Goal: Transaction & Acquisition: Purchase product/service

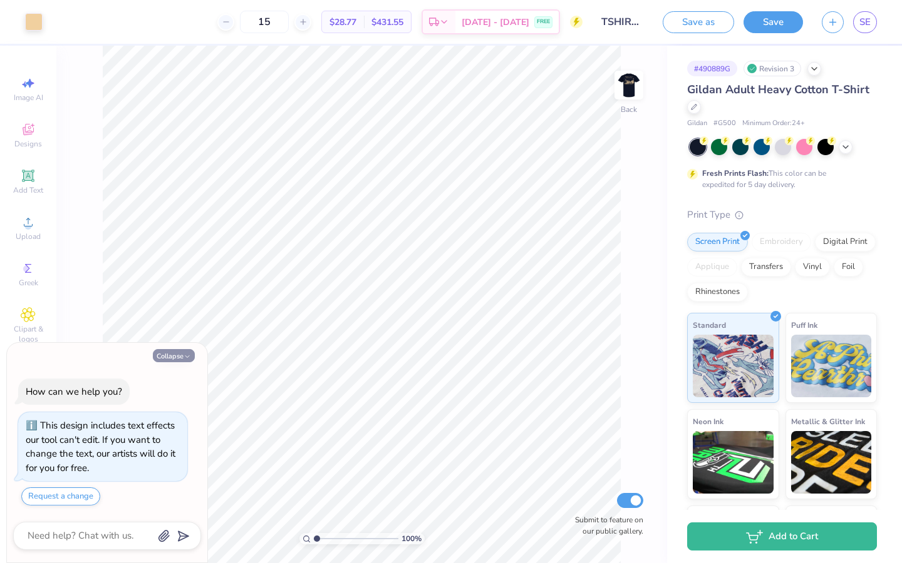
click at [188, 358] on icon "button" at bounding box center [187, 357] width 8 height 8
type textarea "x"
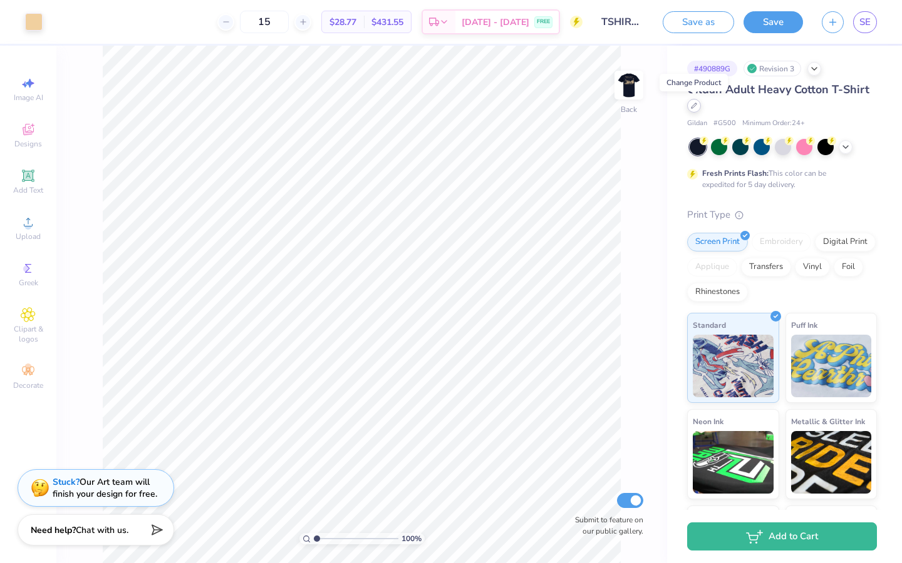
click at [691, 108] on icon at bounding box center [693, 105] width 5 height 5
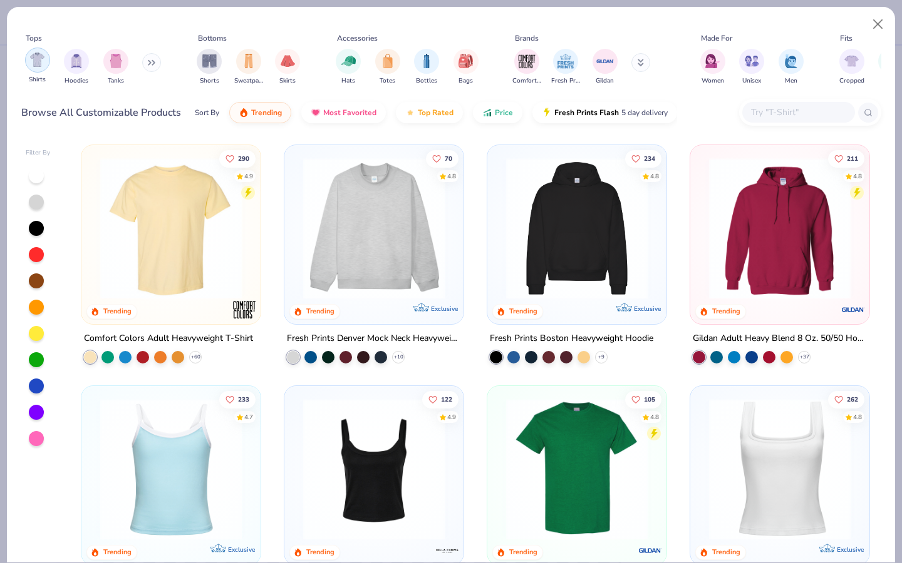
click at [39, 61] on img "filter for Shirts" at bounding box center [37, 60] width 14 height 14
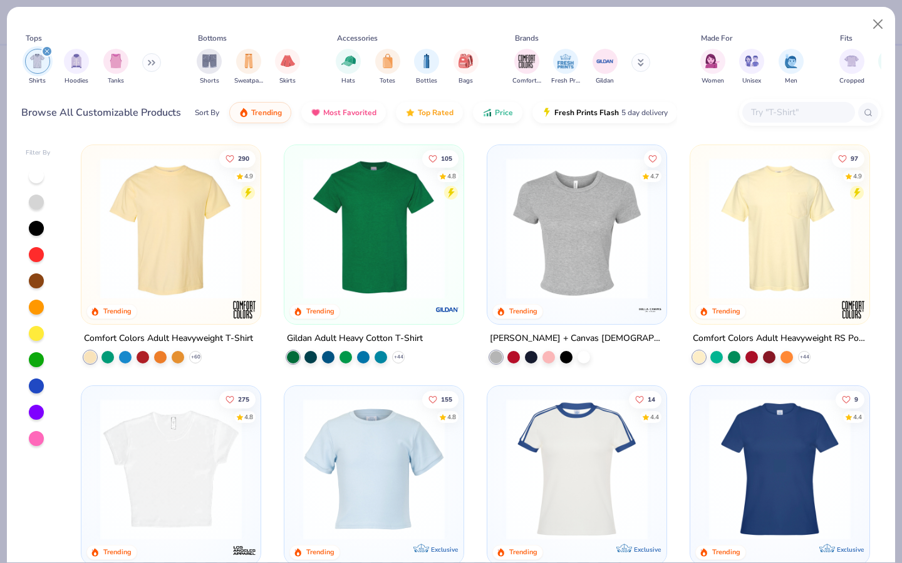
click at [758, 112] on input "text" at bounding box center [797, 112] width 96 height 14
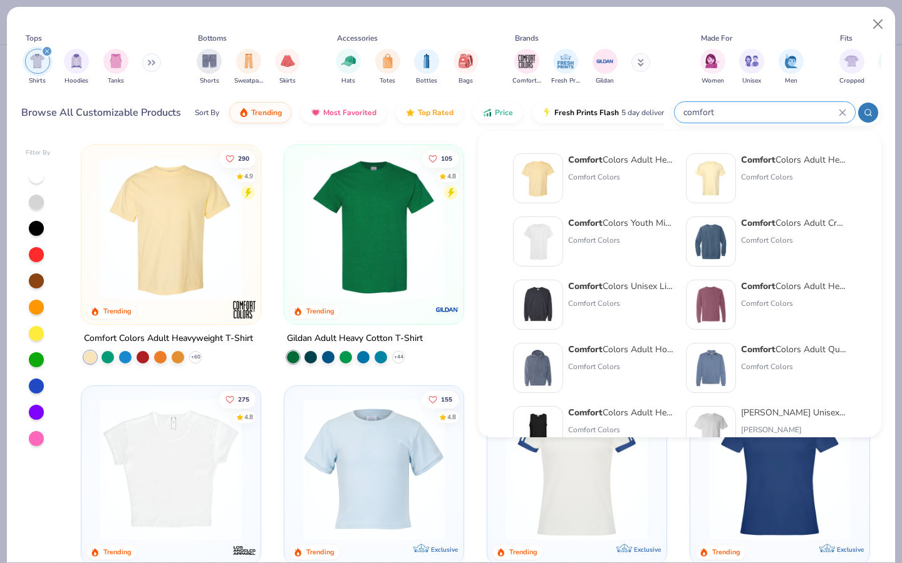
type input "comfort"
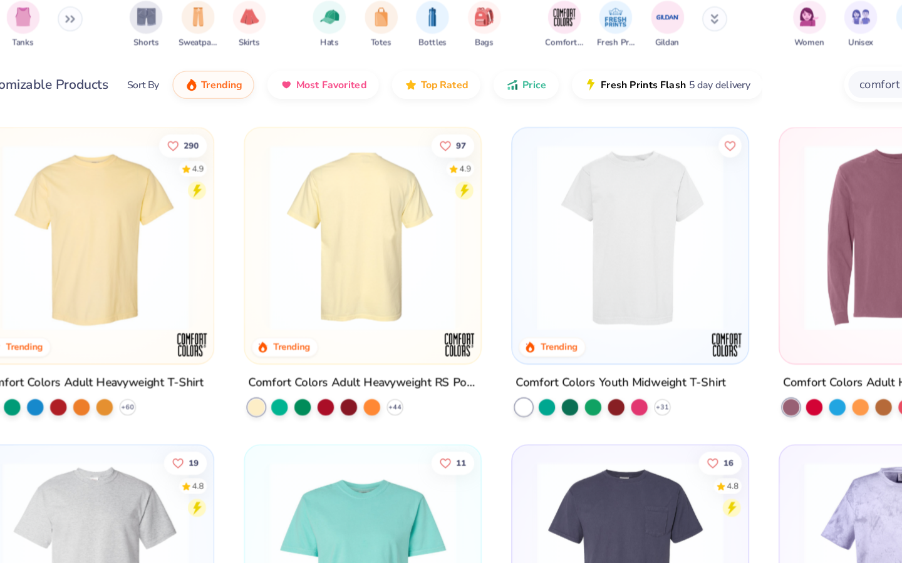
click at [409, 266] on img at bounding box center [374, 229] width 154 height 142
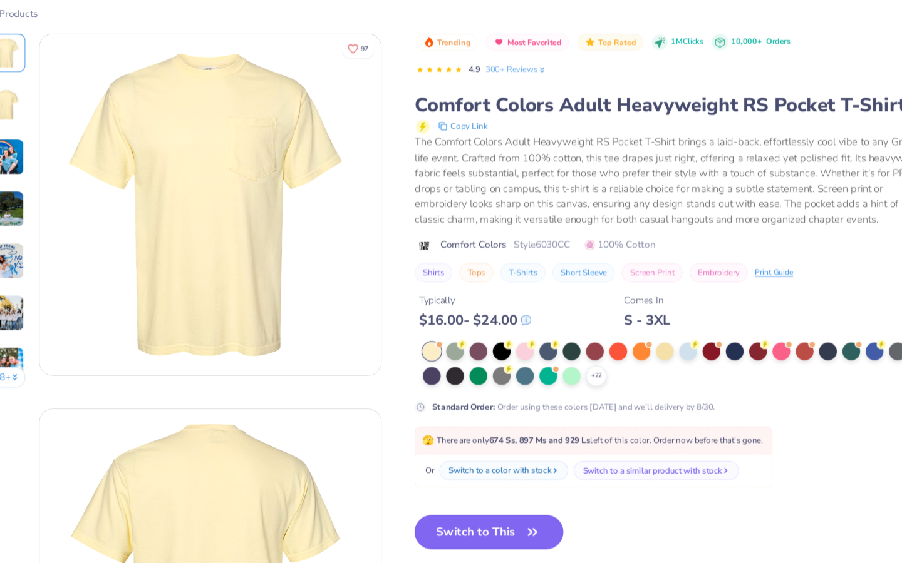
click at [485, 498] on button "Switch to This" at bounding box center [480, 501] width 136 height 31
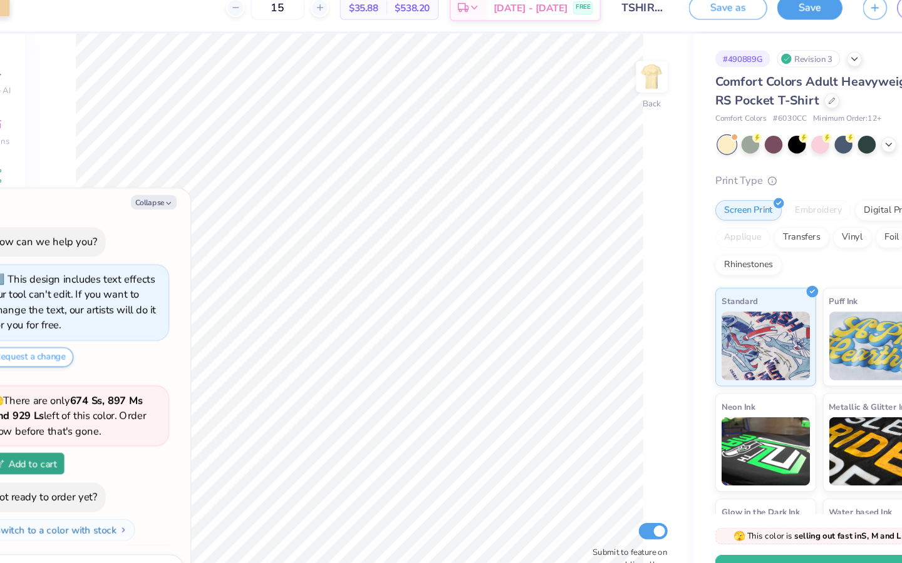
scroll to position [28, 0]
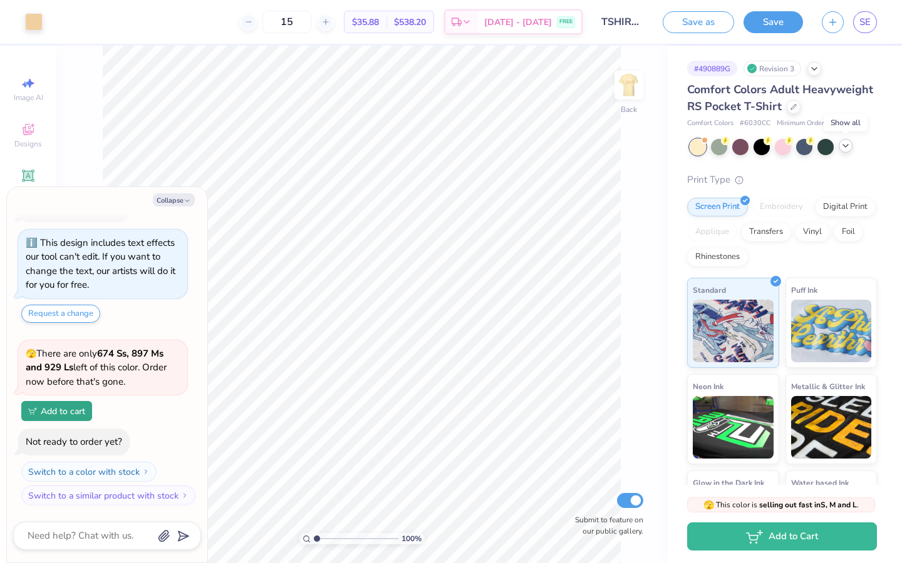
click at [843, 148] on icon at bounding box center [845, 146] width 10 height 10
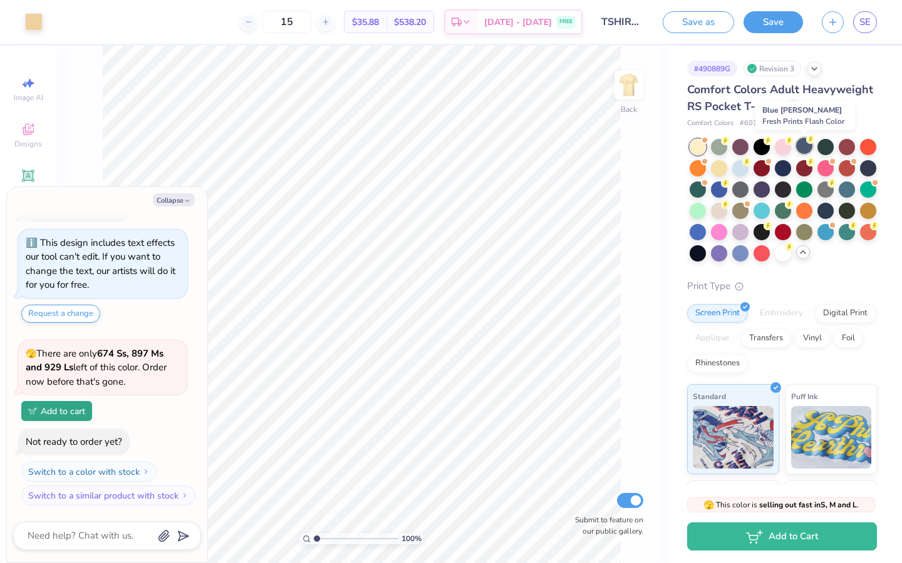
click at [806, 145] on div at bounding box center [804, 146] width 16 height 16
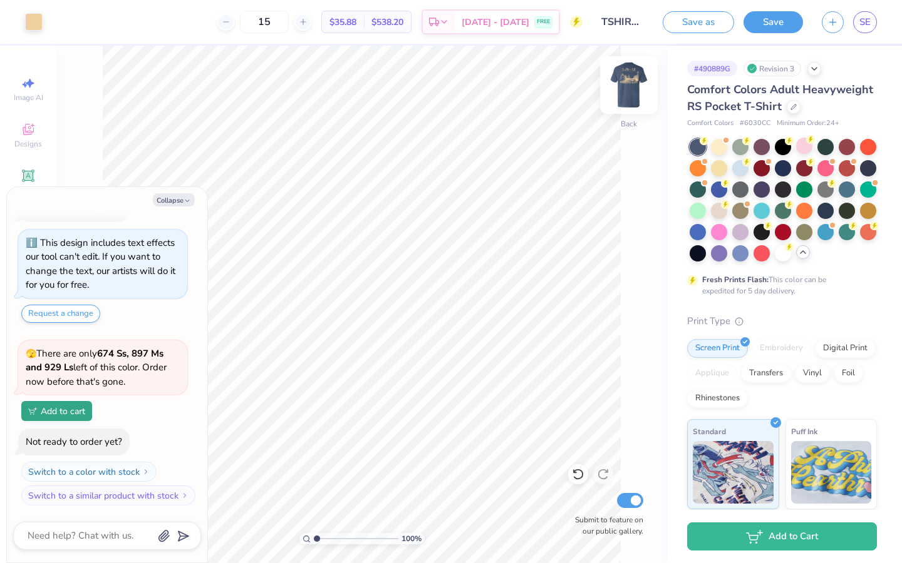
click at [625, 88] on img at bounding box center [629, 85] width 50 height 50
type textarea "x"
type input "3.63"
type textarea "x"
type input "4.09"
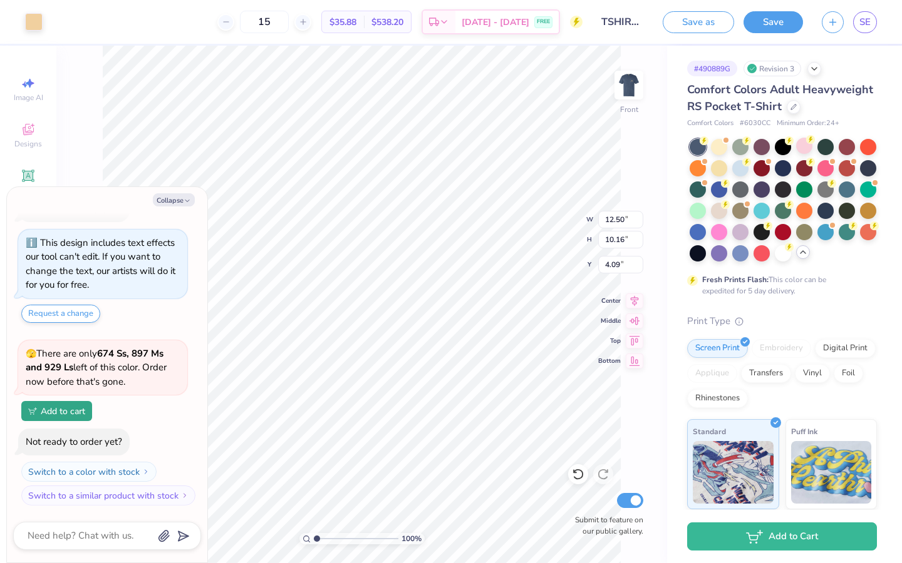
type textarea "x"
type input "3.79"
click at [172, 200] on button "Collapse" at bounding box center [174, 199] width 42 height 13
type textarea "x"
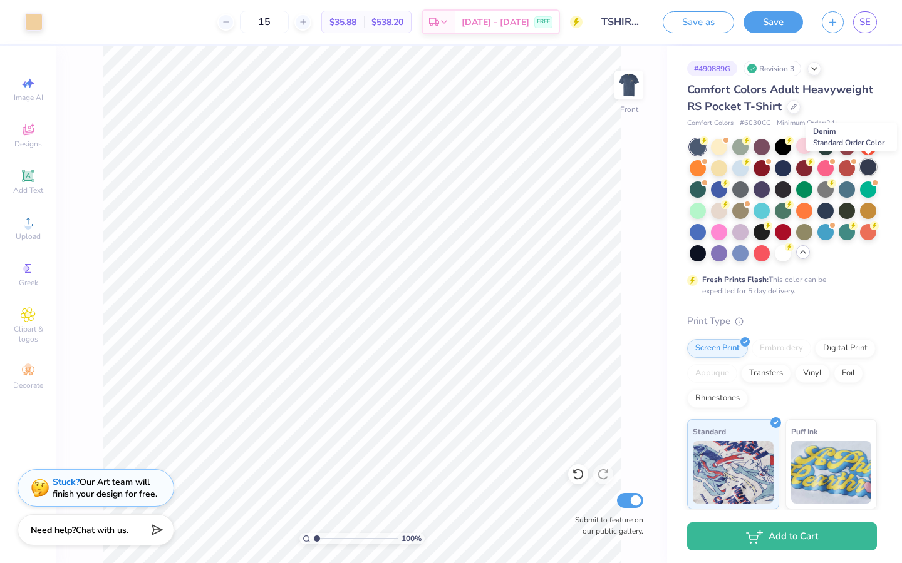
click at [868, 169] on div at bounding box center [868, 167] width 16 height 16
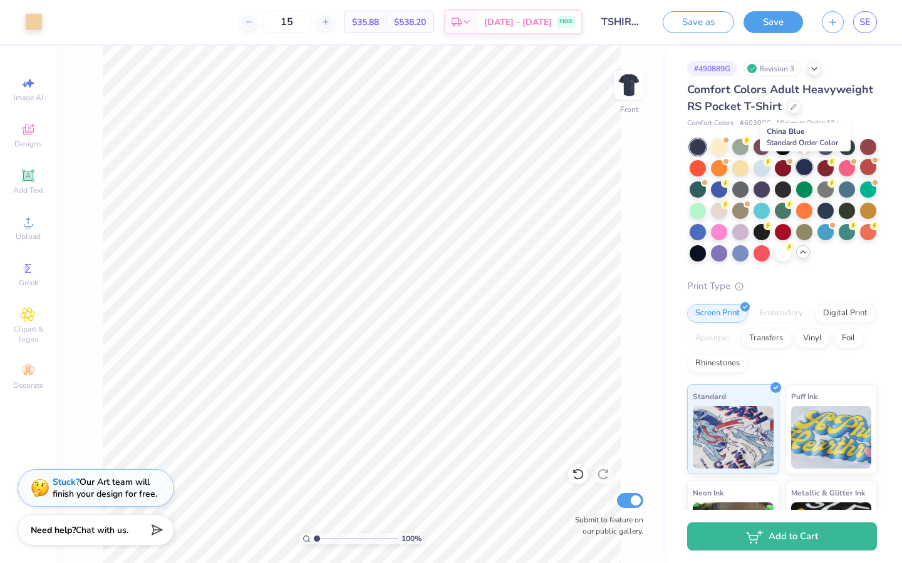
click at [810, 163] on div at bounding box center [804, 167] width 16 height 16
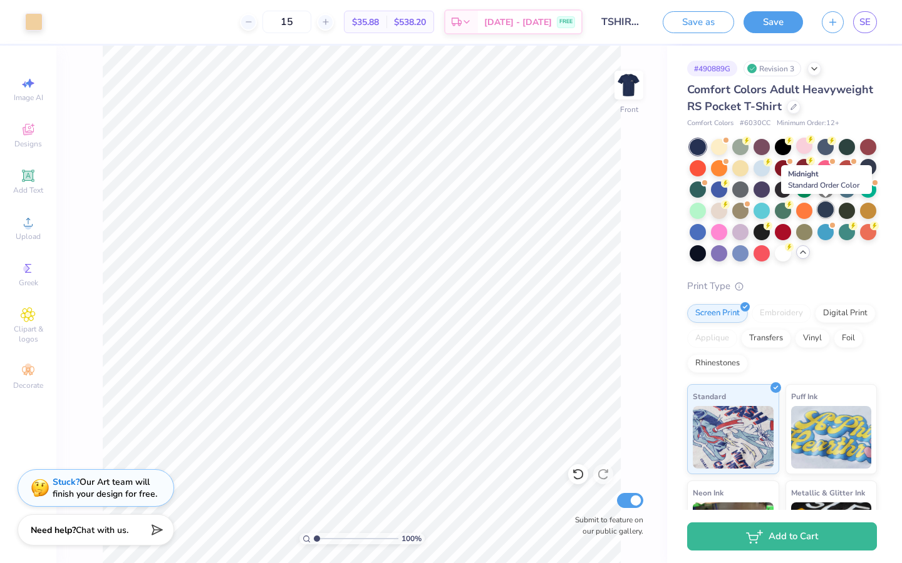
click at [823, 211] on div at bounding box center [825, 210] width 16 height 16
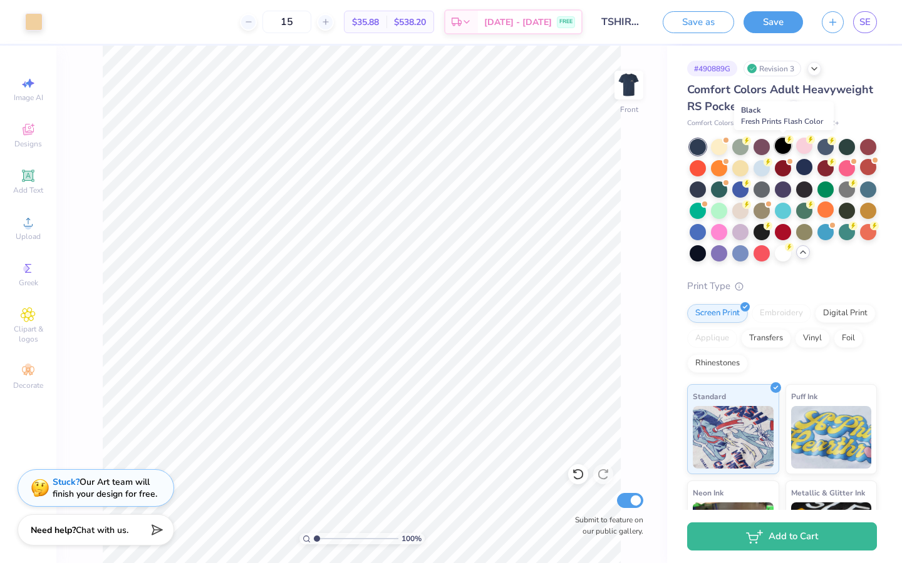
click at [784, 151] on div at bounding box center [782, 146] width 16 height 16
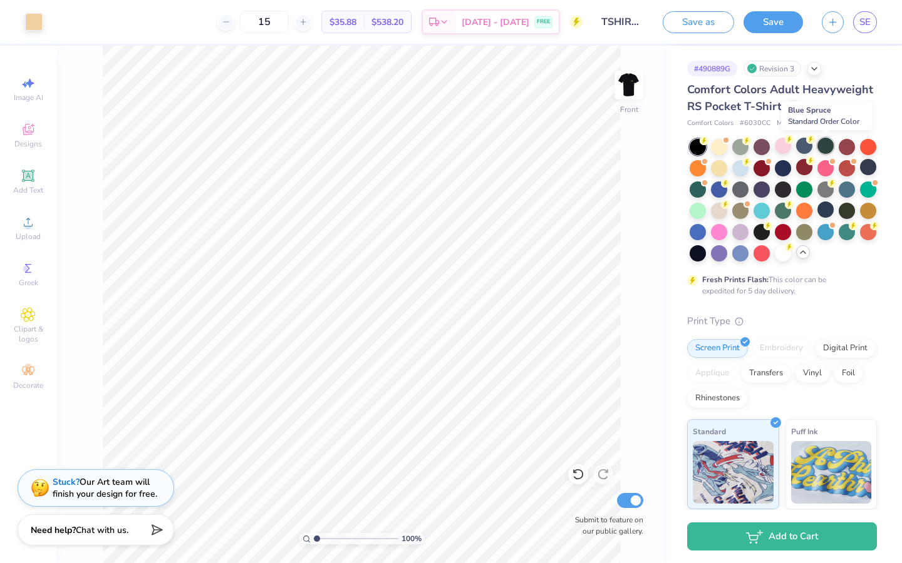
click at [825, 147] on div at bounding box center [825, 146] width 16 height 16
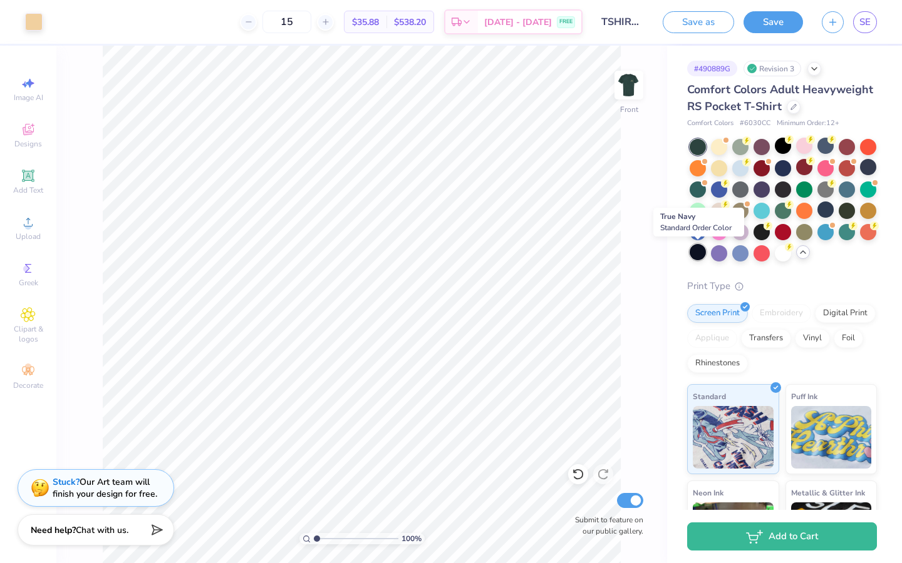
click at [695, 252] on div at bounding box center [697, 252] width 16 height 16
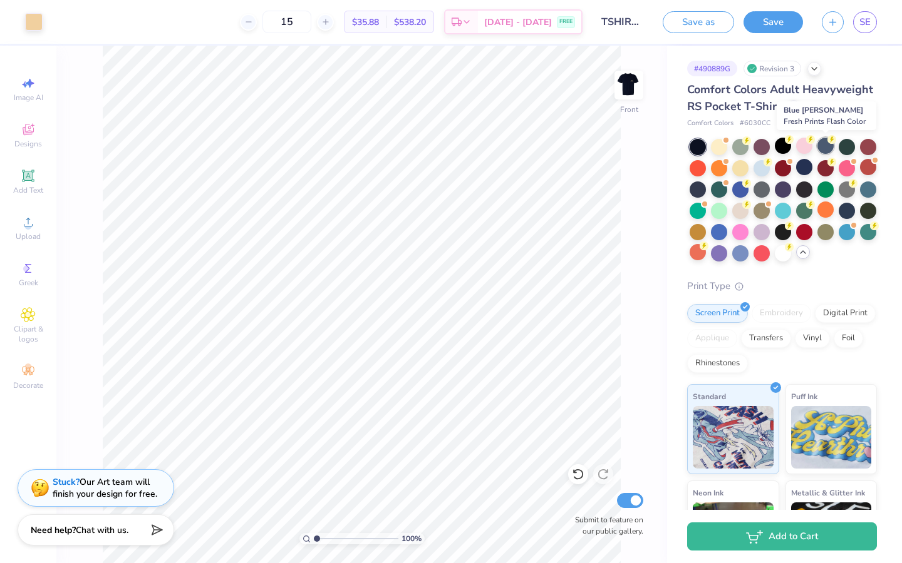
click at [825, 147] on div at bounding box center [825, 146] width 16 height 16
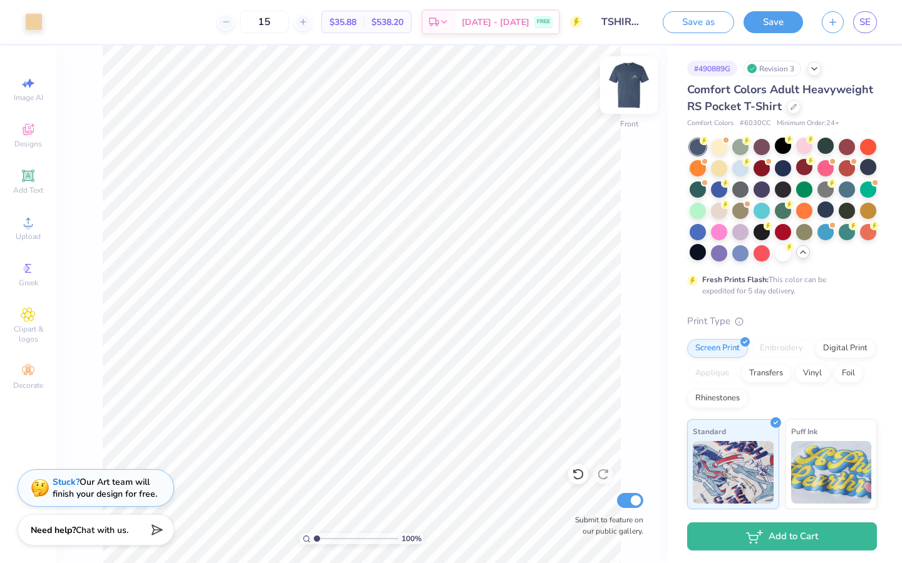
click at [626, 88] on img at bounding box center [629, 85] width 50 height 50
click at [624, 93] on img at bounding box center [629, 85] width 50 height 50
click at [625, 94] on img at bounding box center [629, 85] width 50 height 50
click at [35, 29] on div at bounding box center [34, 21] width 18 height 18
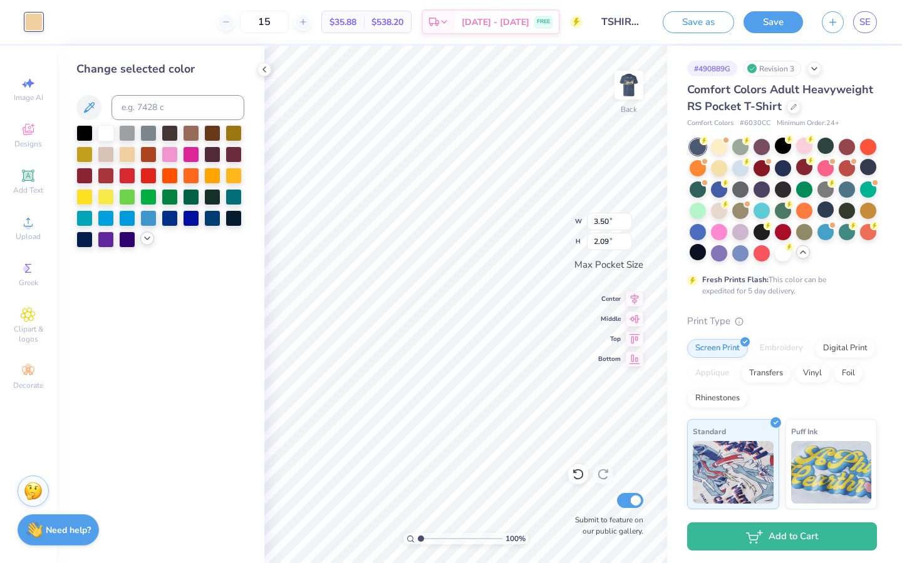
click at [146, 244] on div at bounding box center [147, 239] width 14 height 14
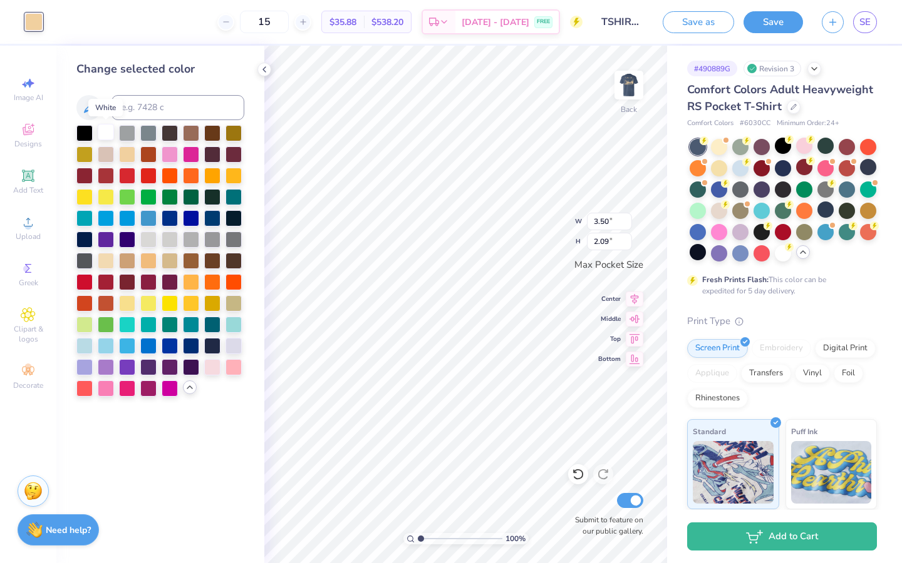
click at [106, 135] on div at bounding box center [106, 132] width 16 height 16
click at [625, 83] on img at bounding box center [629, 85] width 50 height 50
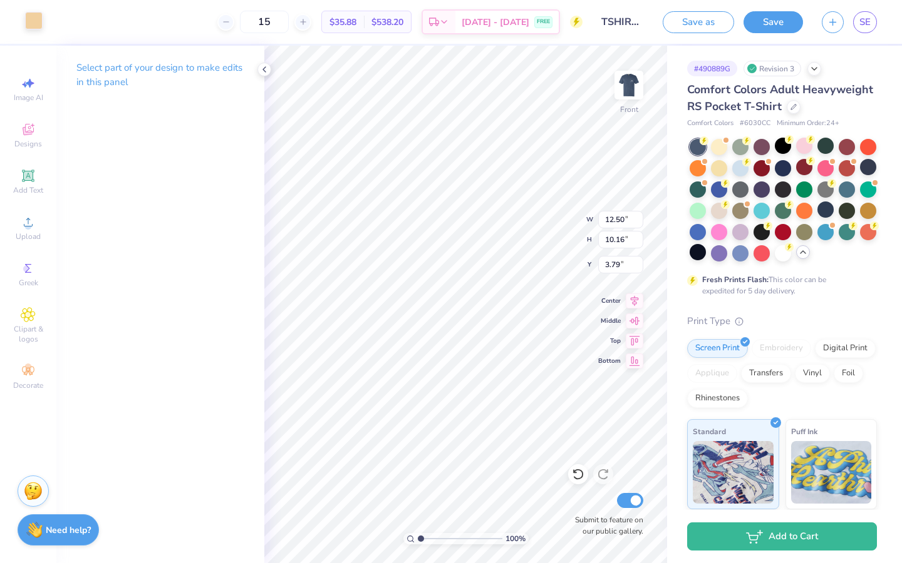
click at [38, 24] on div at bounding box center [34, 21] width 18 height 18
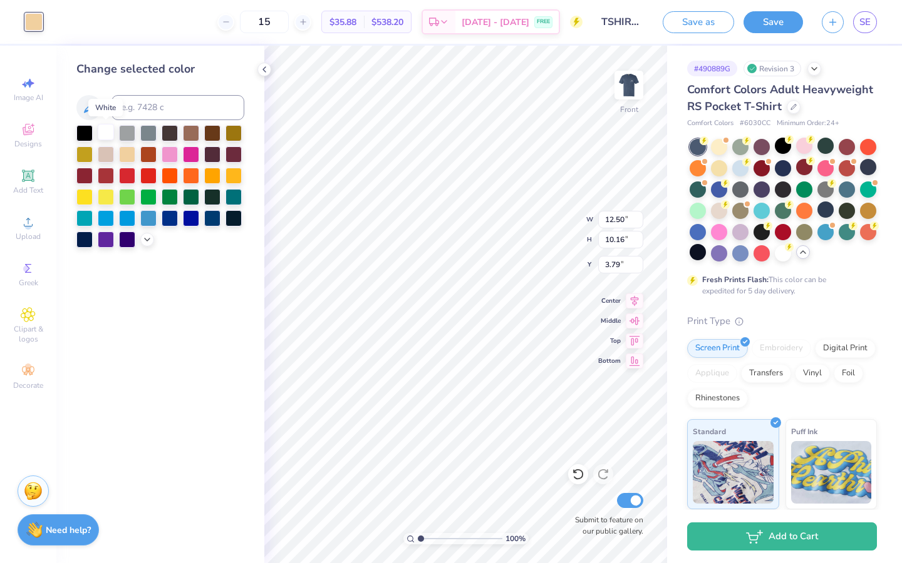
click at [111, 133] on div at bounding box center [106, 132] width 16 height 16
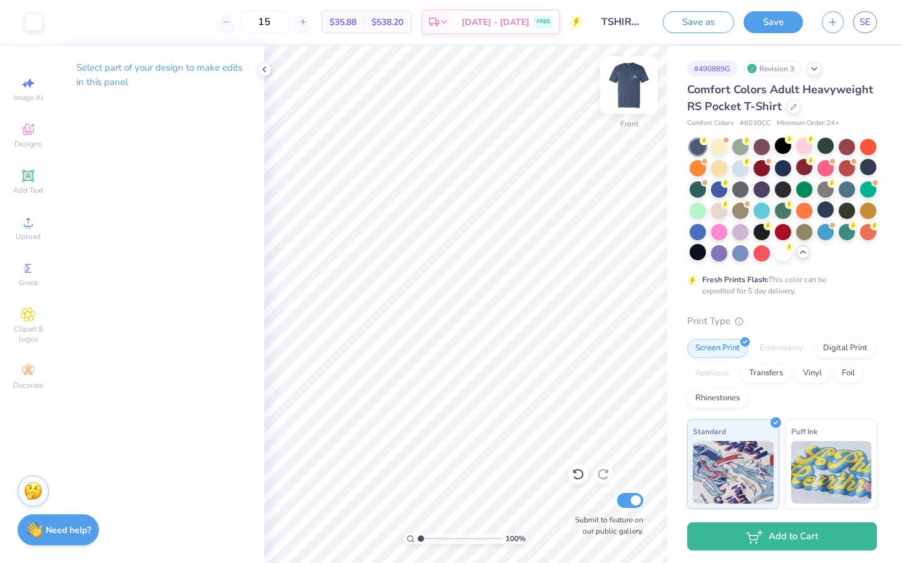
click at [635, 91] on img at bounding box center [629, 85] width 50 height 50
click at [635, 91] on img at bounding box center [628, 85] width 25 height 25
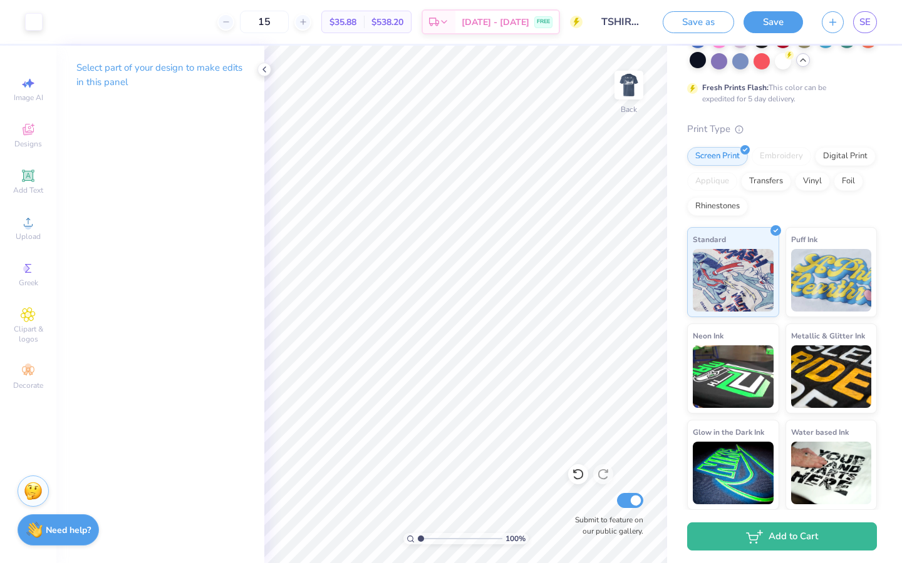
scroll to position [0, 0]
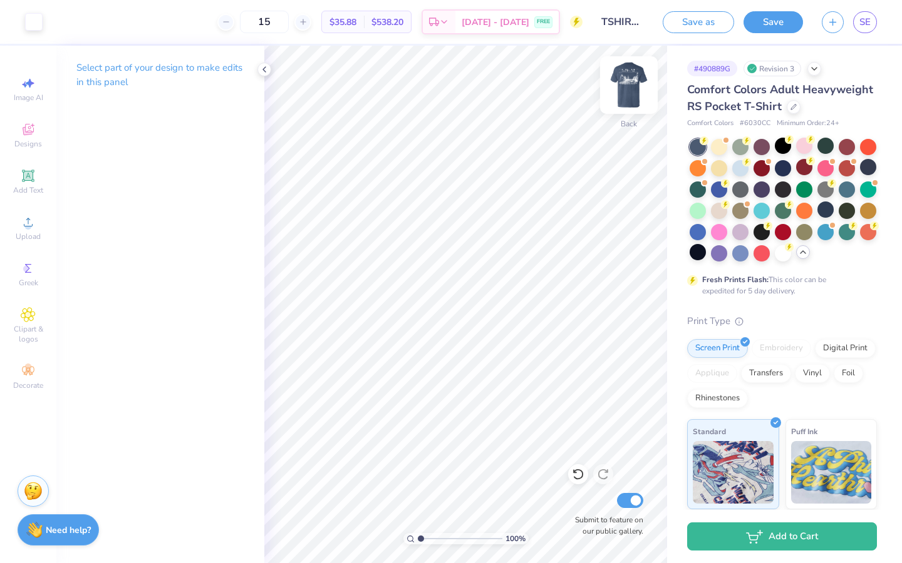
click at [639, 106] on img at bounding box center [629, 85] width 50 height 50
click at [307, 18] on icon at bounding box center [303, 22] width 9 height 9
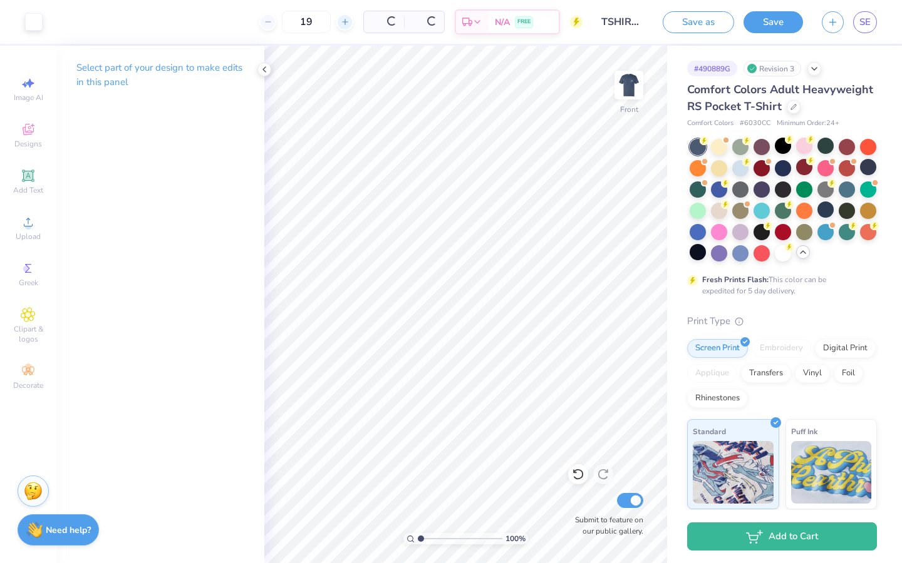
click at [312, 17] on input "19" at bounding box center [306, 22] width 49 height 23
click at [307, 21] on icon at bounding box center [303, 22] width 9 height 9
click at [230, 18] on icon at bounding box center [226, 22] width 9 height 9
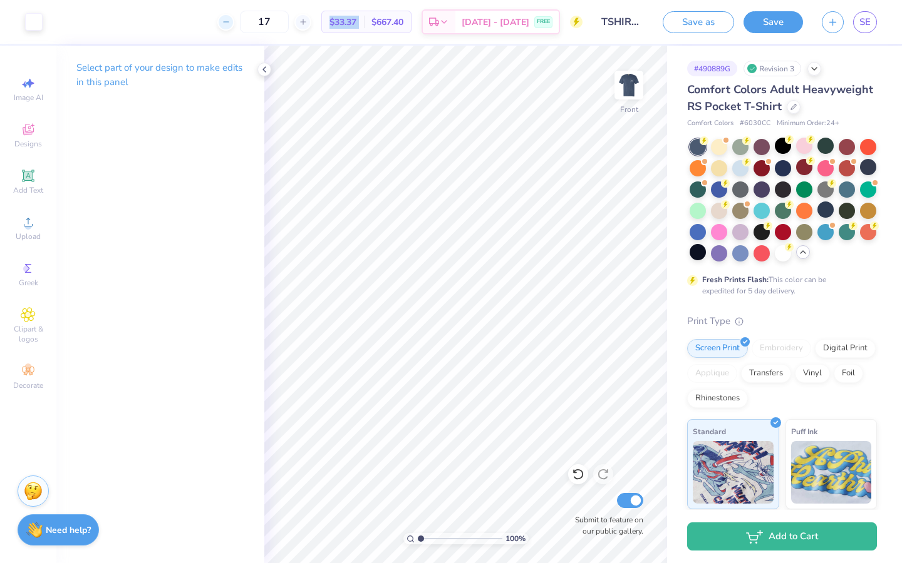
click at [230, 18] on icon at bounding box center [226, 22] width 9 height 9
type input "15"
click at [201, 13] on div "15 $35.88 Per Item $538.20 Total Est. Delivery [DATE] - [DATE] FREE" at bounding box center [317, 22] width 530 height 44
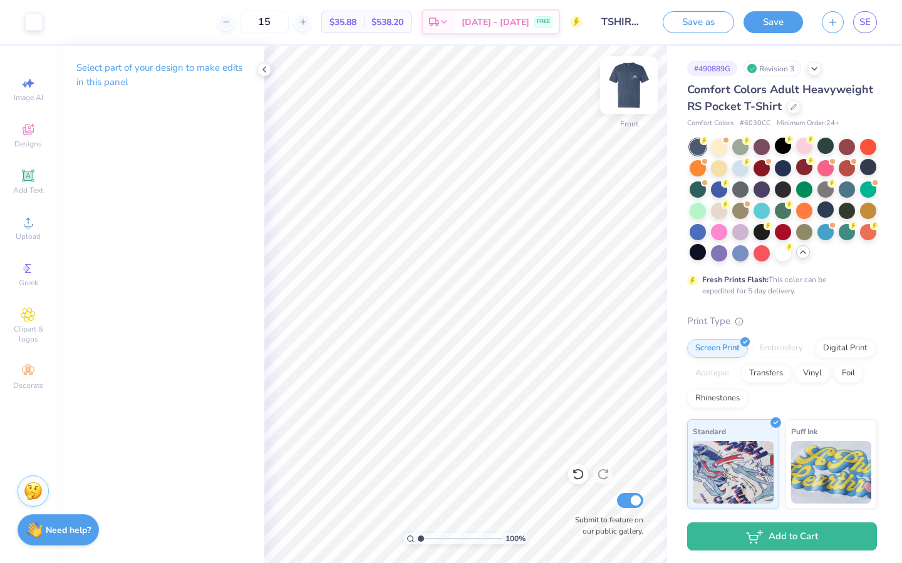
click at [617, 87] on img at bounding box center [629, 85] width 50 height 50
click at [621, 83] on img at bounding box center [629, 85] width 50 height 50
click at [625, 85] on img at bounding box center [629, 85] width 50 height 50
click at [696, 257] on div at bounding box center [697, 252] width 16 height 16
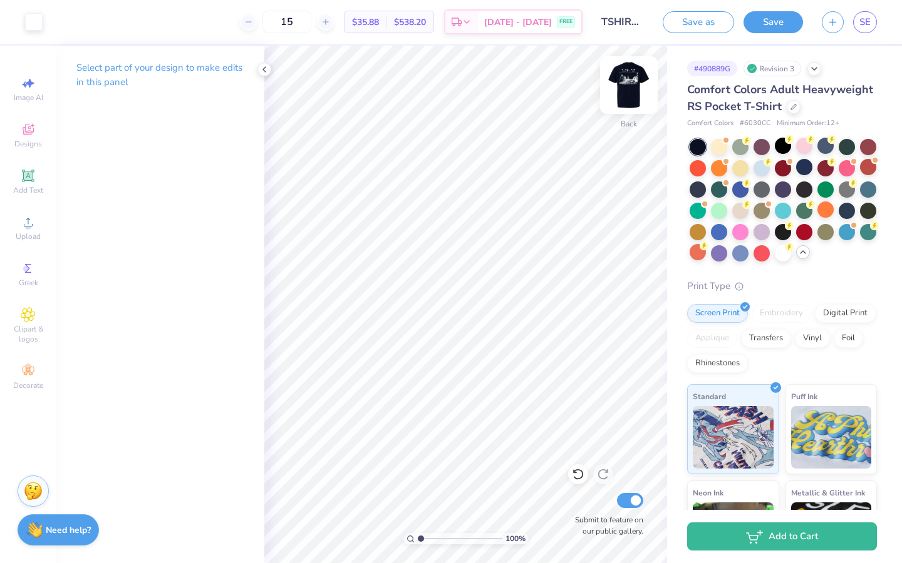
click at [630, 84] on img at bounding box center [629, 85] width 50 height 50
click at [634, 84] on img at bounding box center [629, 85] width 50 height 50
click at [628, 85] on img at bounding box center [629, 85] width 50 height 50
click at [770, 20] on button "Save" at bounding box center [772, 20] width 59 height 22
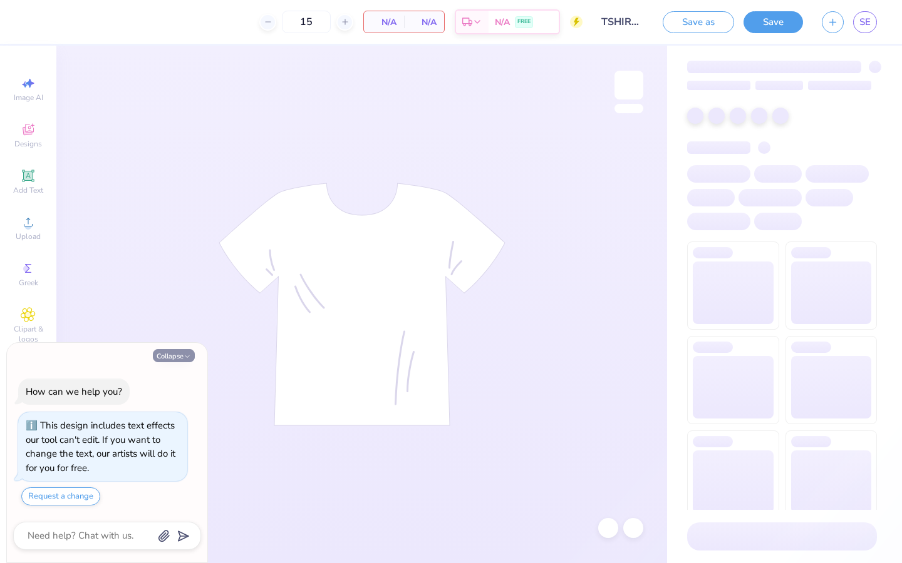
click at [176, 355] on button "Collapse" at bounding box center [174, 355] width 42 height 13
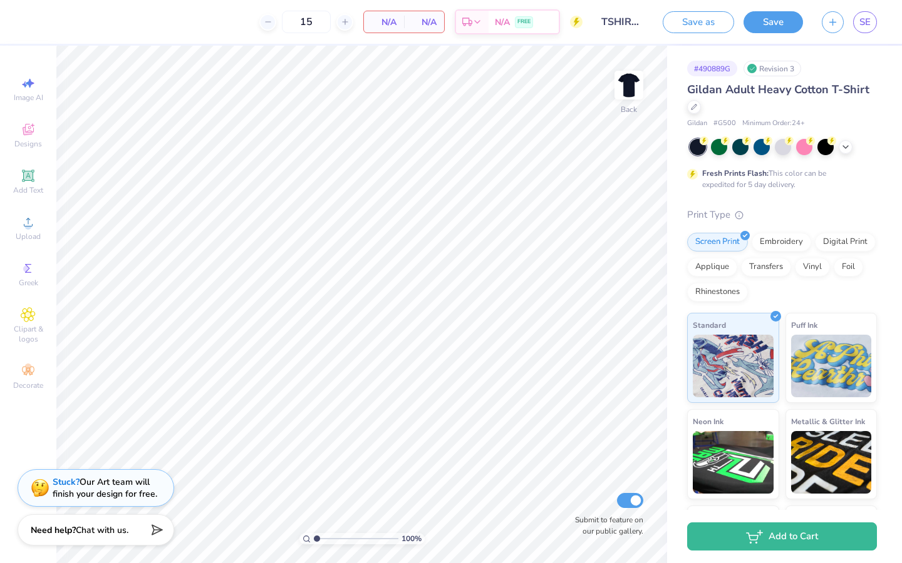
type textarea "x"
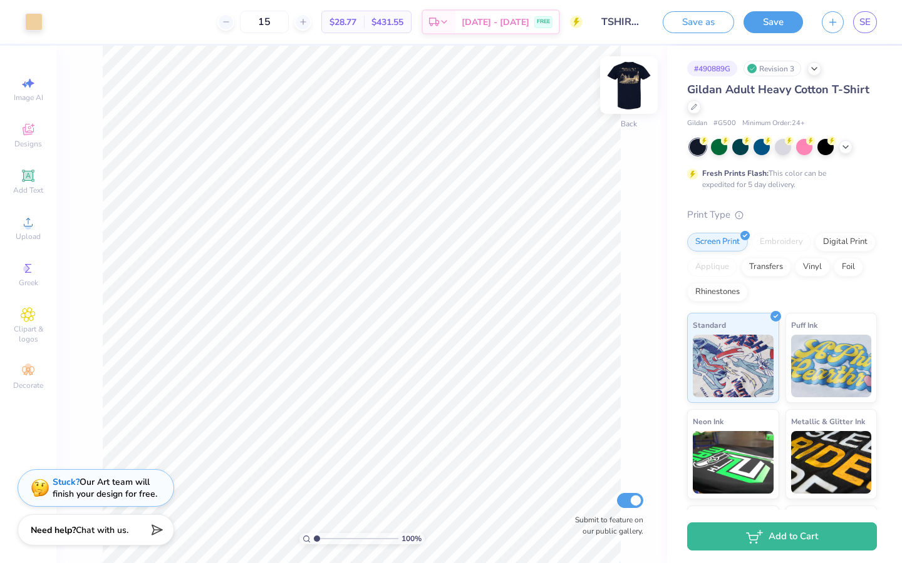
click at [617, 85] on img at bounding box center [629, 85] width 50 height 50
click at [630, 81] on img at bounding box center [629, 85] width 50 height 50
click at [627, 95] on img at bounding box center [629, 85] width 50 height 50
click at [627, 88] on img at bounding box center [629, 85] width 50 height 50
click at [627, 88] on img at bounding box center [628, 85] width 25 height 25
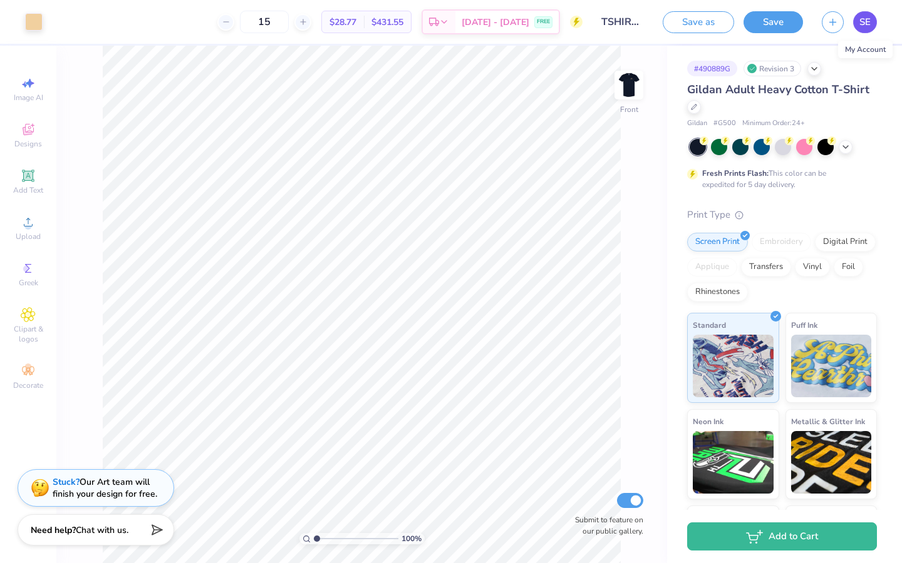
click at [865, 18] on span "SE" at bounding box center [864, 22] width 11 height 14
